Goal: Information Seeking & Learning: Learn about a topic

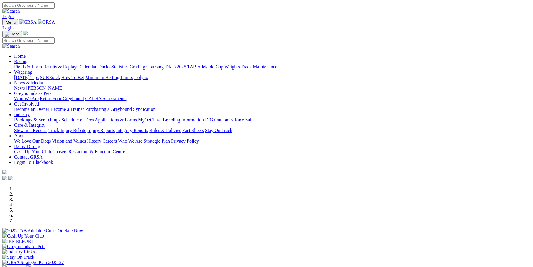
scroll to position [118, 0]
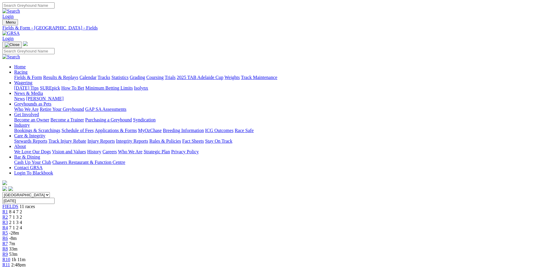
click at [22, 210] on span "8 4 7 2" at bounding box center [15, 212] width 13 height 5
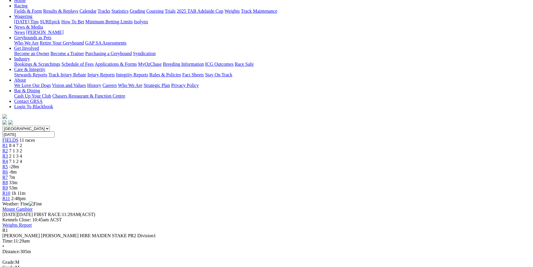
scroll to position [39, 0]
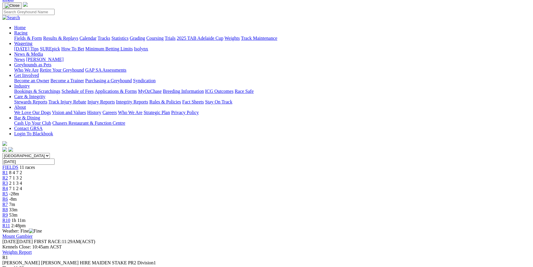
click at [164, 176] on div "R2 7 1 3 2" at bounding box center [266, 178] width 529 height 5
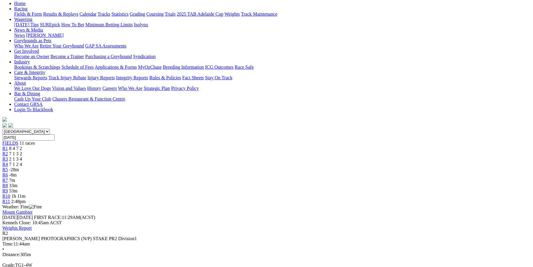
scroll to position [39, 0]
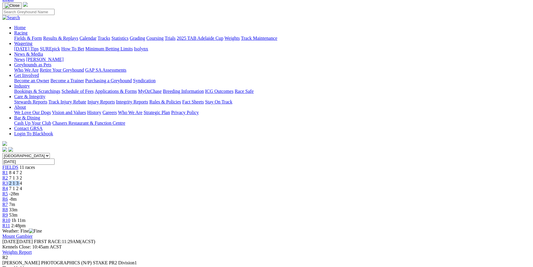
click at [198, 181] on div "R3 2 1 3 4" at bounding box center [266, 183] width 529 height 5
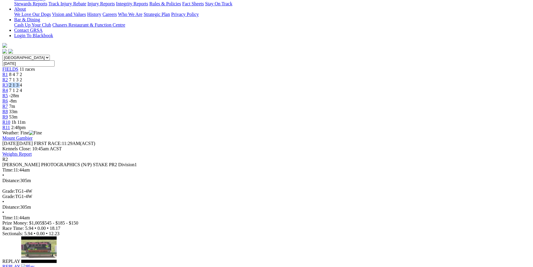
scroll to position [157, 0]
